Goal: Task Accomplishment & Management: Complete application form

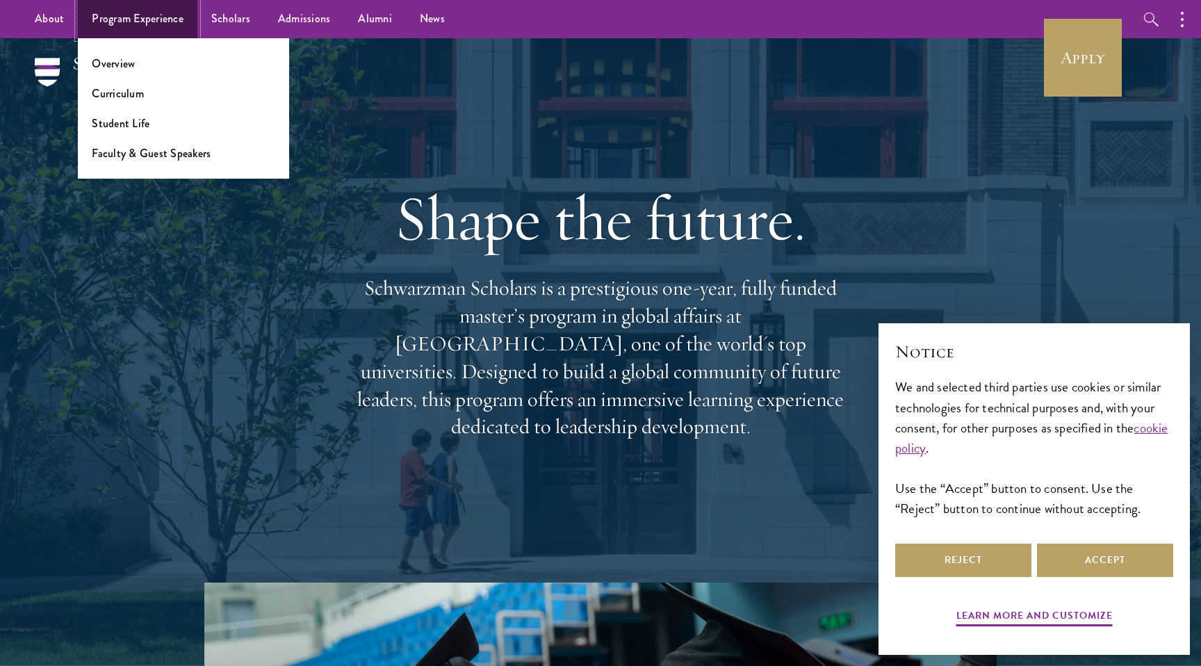
click at [177, 22] on link "Program Experience" at bounding box center [138, 19] width 120 height 38
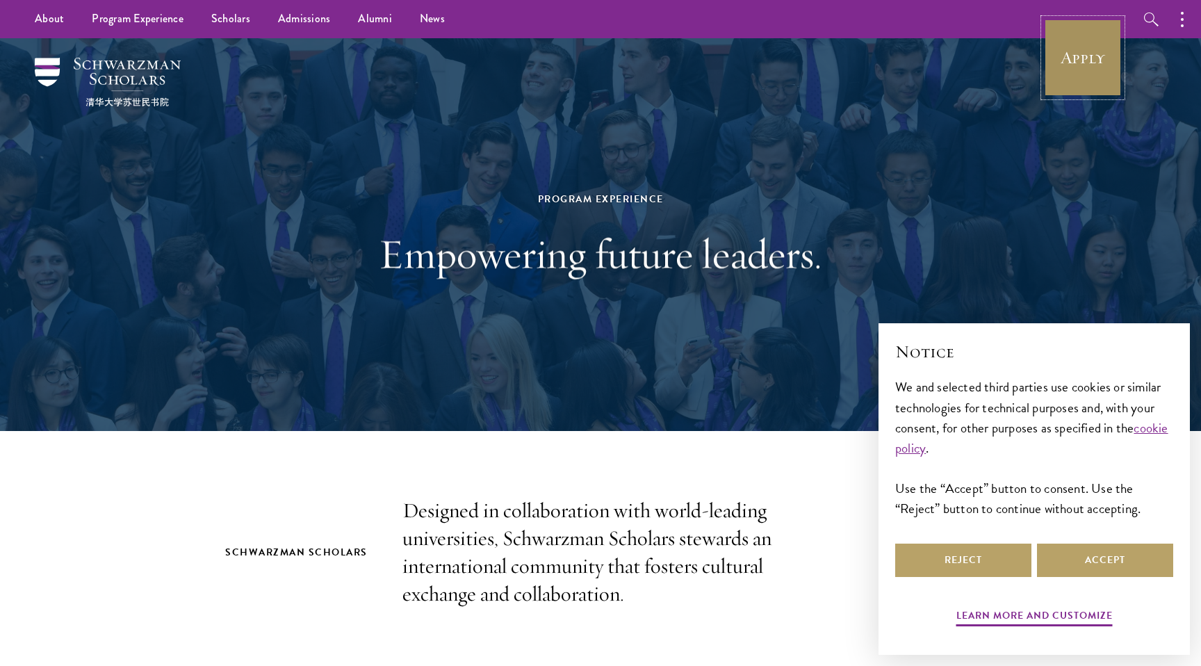
click at [1094, 50] on link "Apply" at bounding box center [1083, 58] width 78 height 78
